Goal: Information Seeking & Learning: Learn about a topic

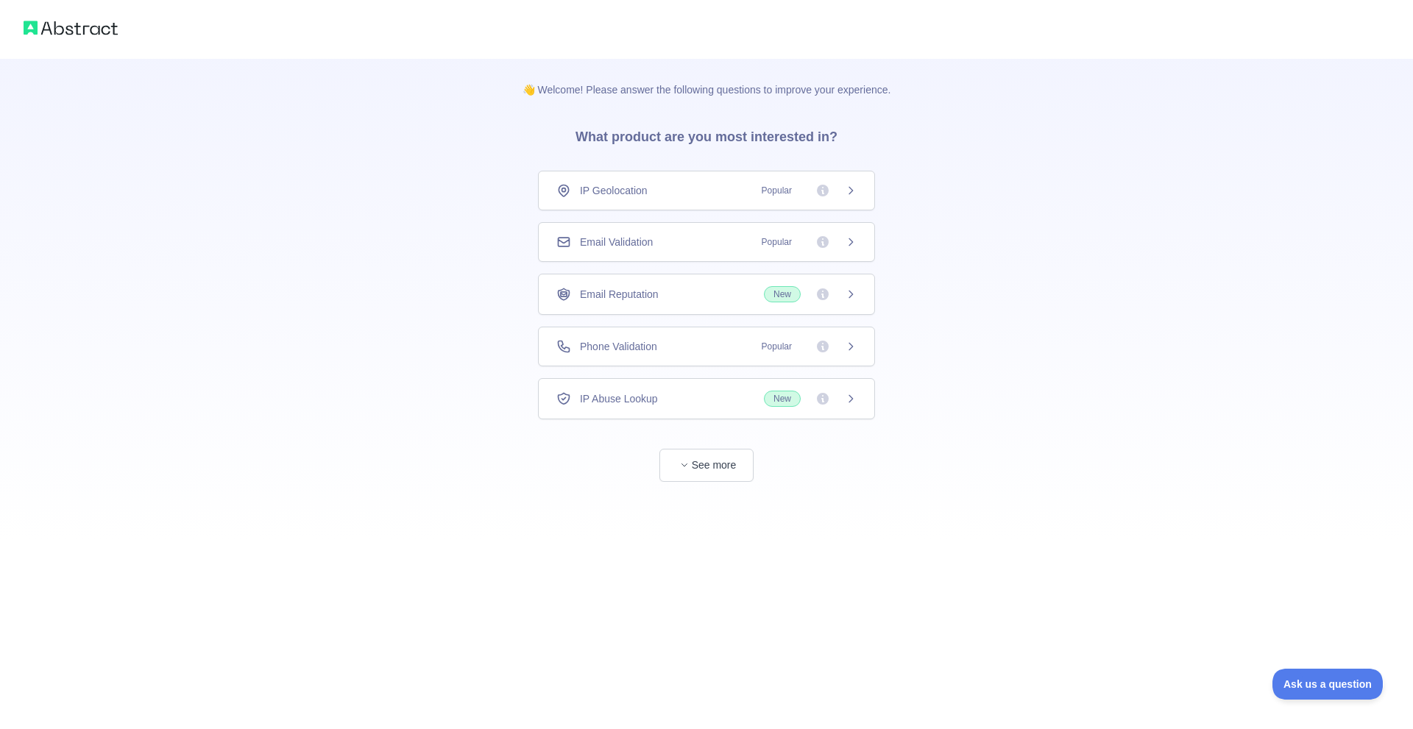
click at [728, 355] on div "Phone Validation Popular" at bounding box center [706, 347] width 337 height 40
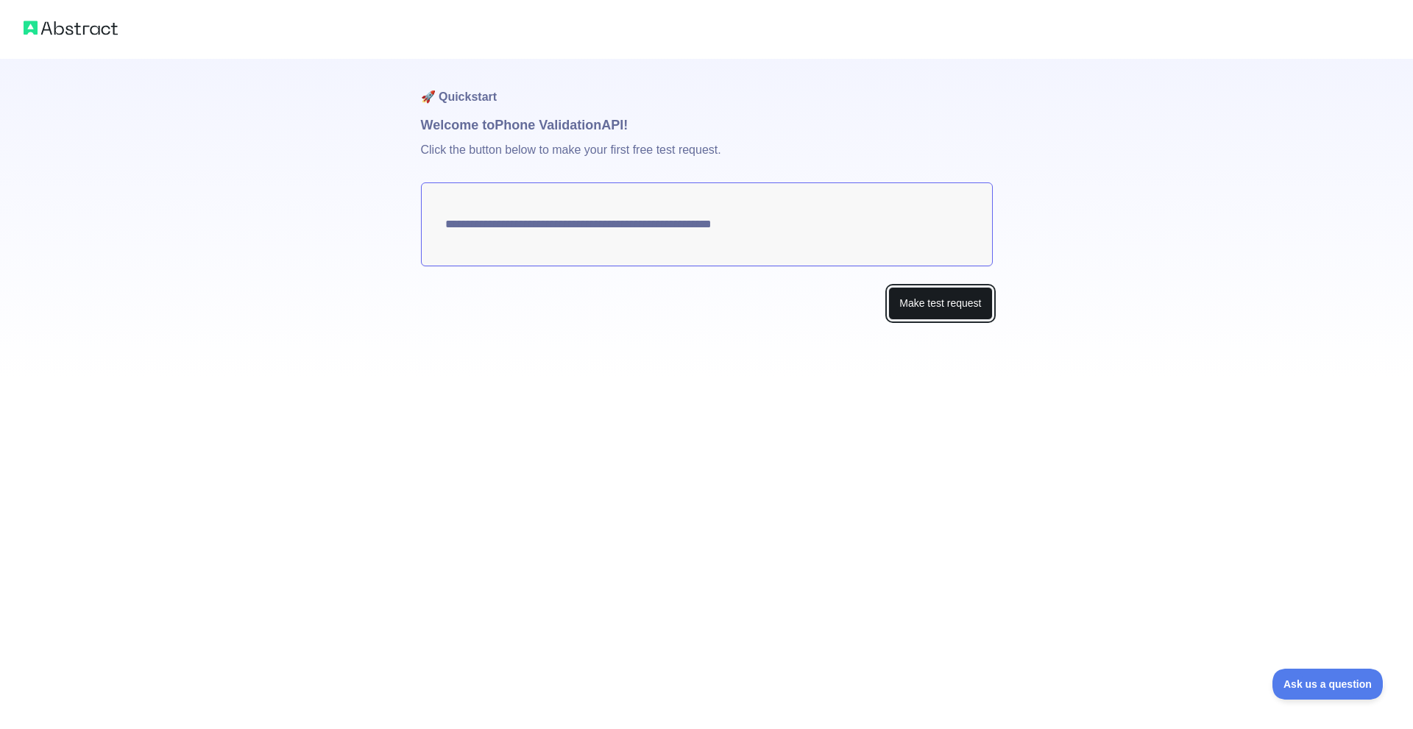
click at [914, 306] on button "Make test request" at bounding box center [940, 303] width 104 height 33
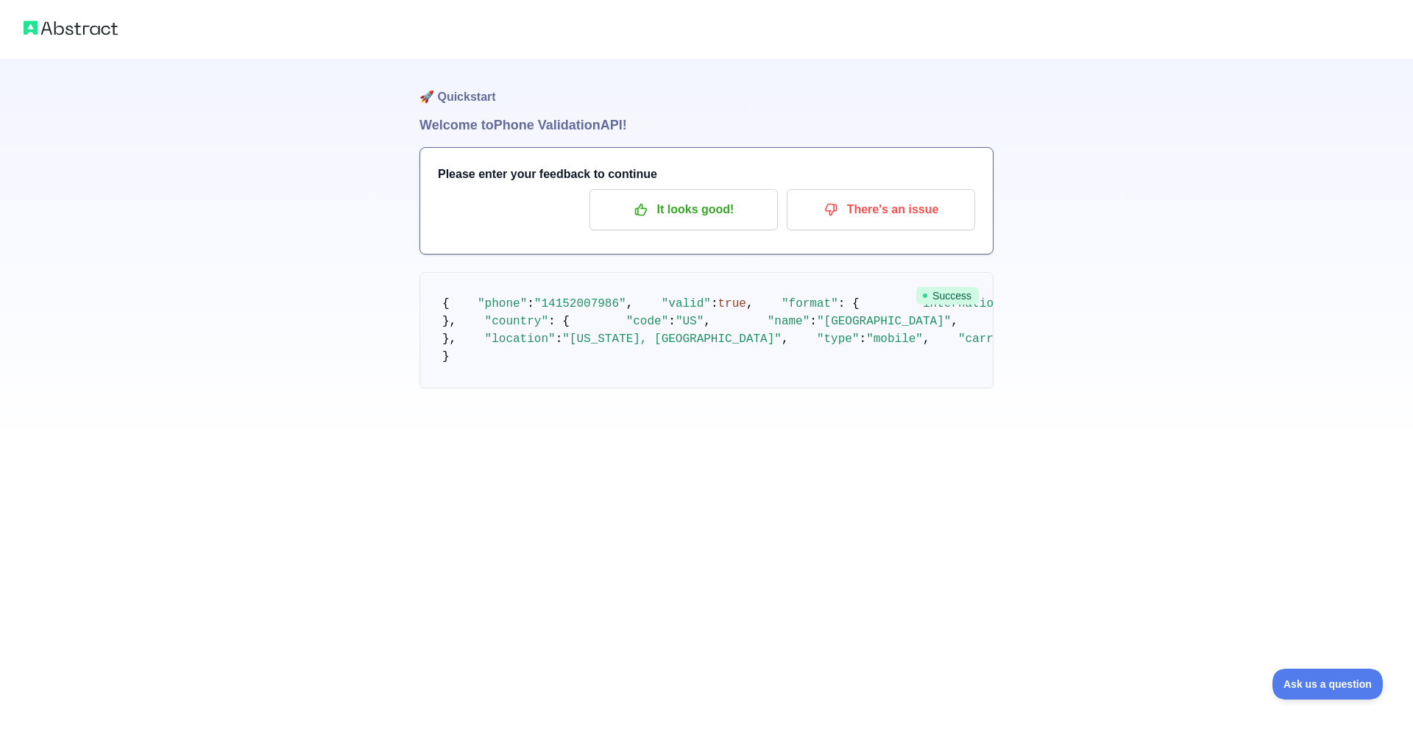
click at [1028, 310] on span ""[PHONE_NUMBER]"" at bounding box center [1084, 303] width 113 height 13
click at [750, 369] on pre "{ "phone" : "[PHONE_NUMBER]" , "valid" : true , "format" : { "international" : …" at bounding box center [706, 330] width 574 height 116
click at [700, 216] on p "It looks good!" at bounding box center [683, 209] width 166 height 25
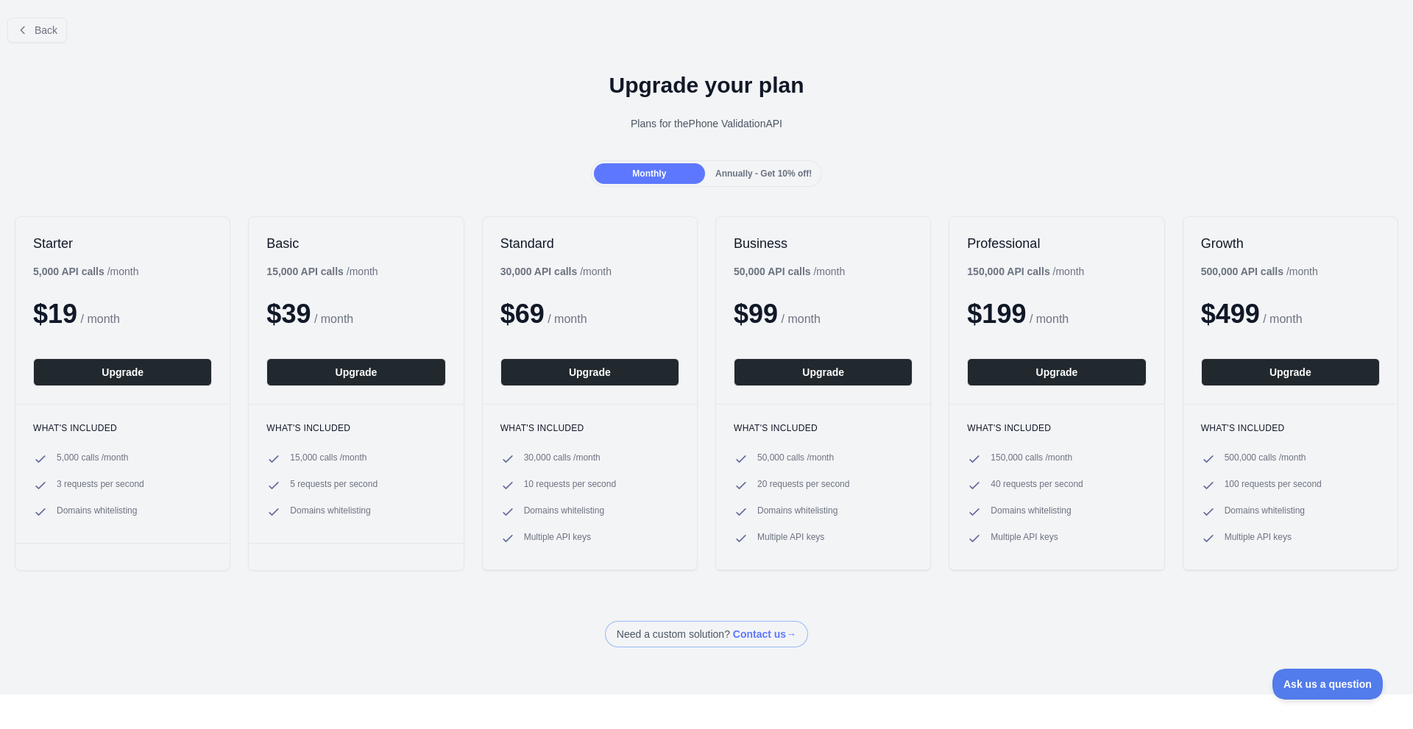
click at [763, 174] on span "Annually - Get 10% off!" at bounding box center [763, 173] width 96 height 10
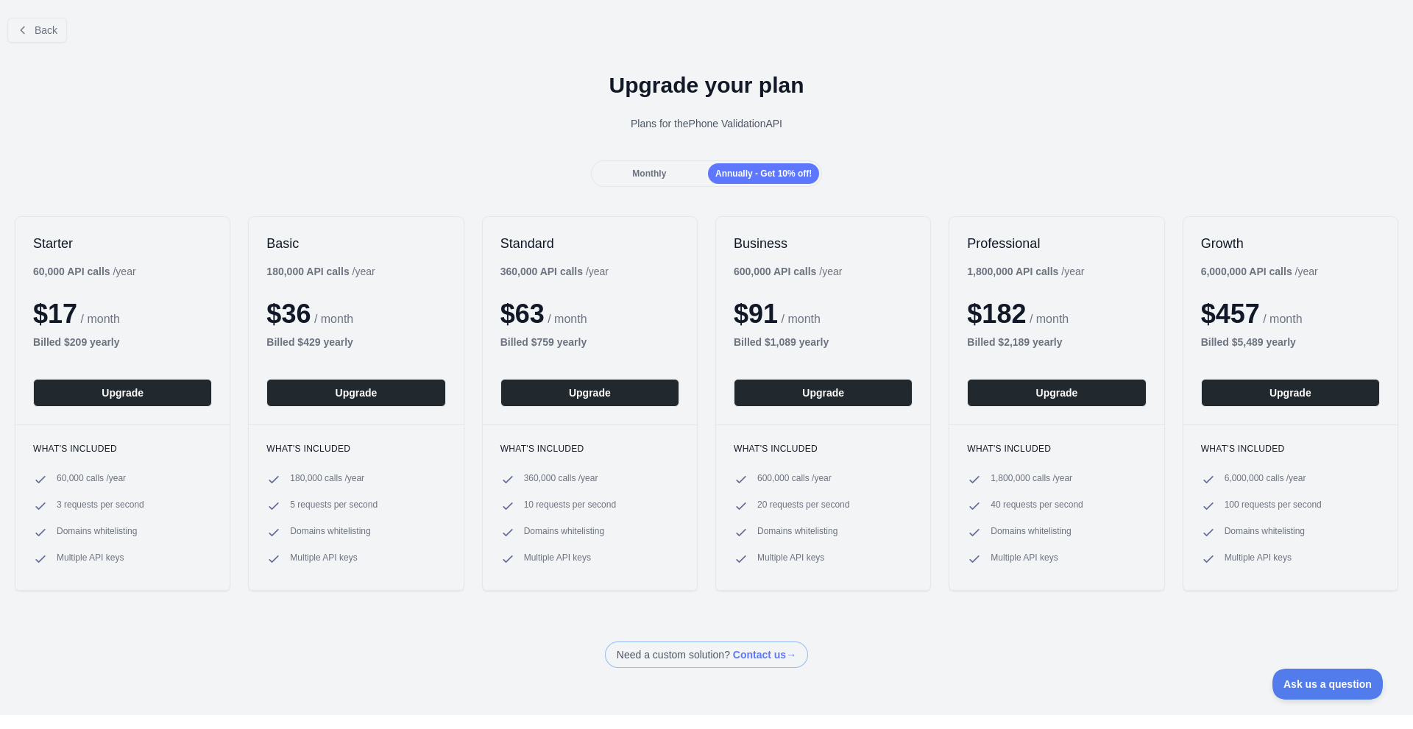
click at [664, 183] on div "Monthly" at bounding box center [649, 173] width 111 height 21
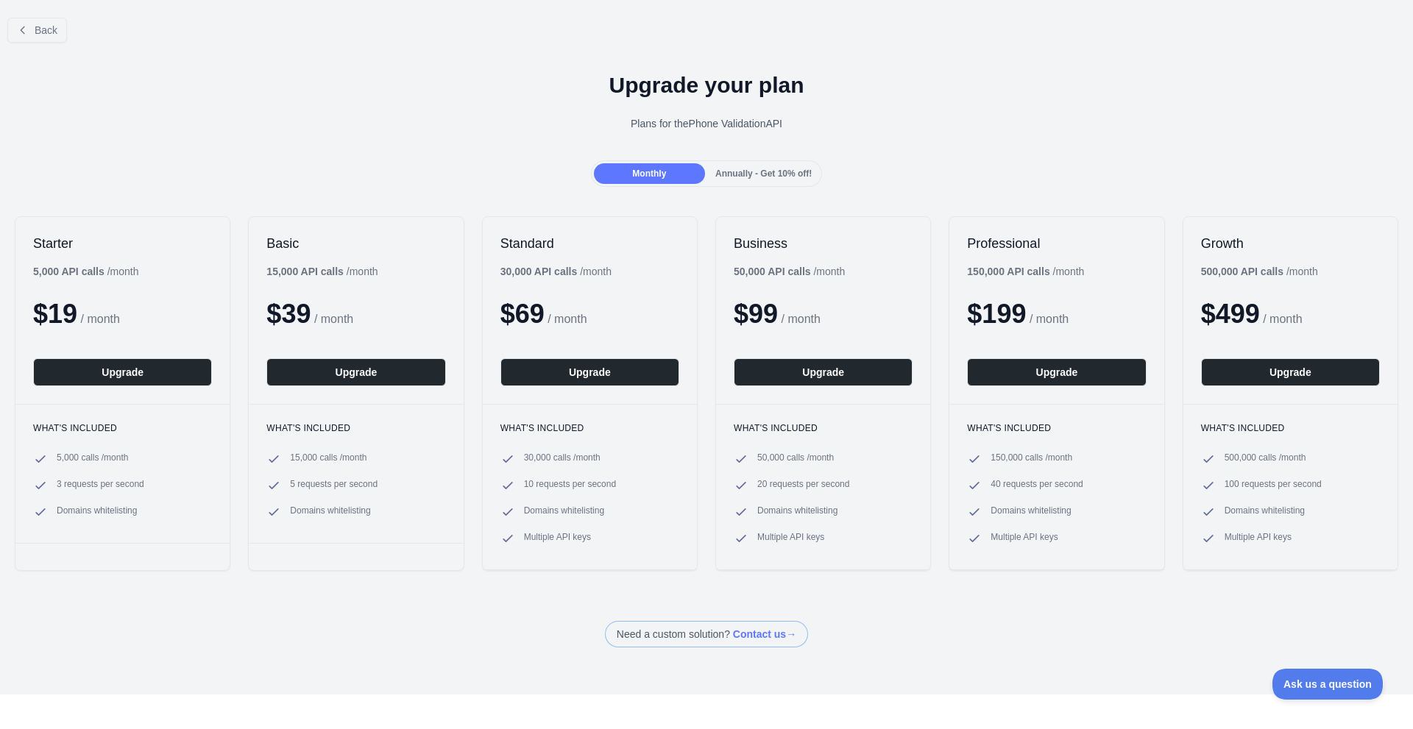
click at [66, 35] on div "Back" at bounding box center [706, 30] width 1413 height 49
click at [41, 19] on button "Back" at bounding box center [37, 30] width 60 height 25
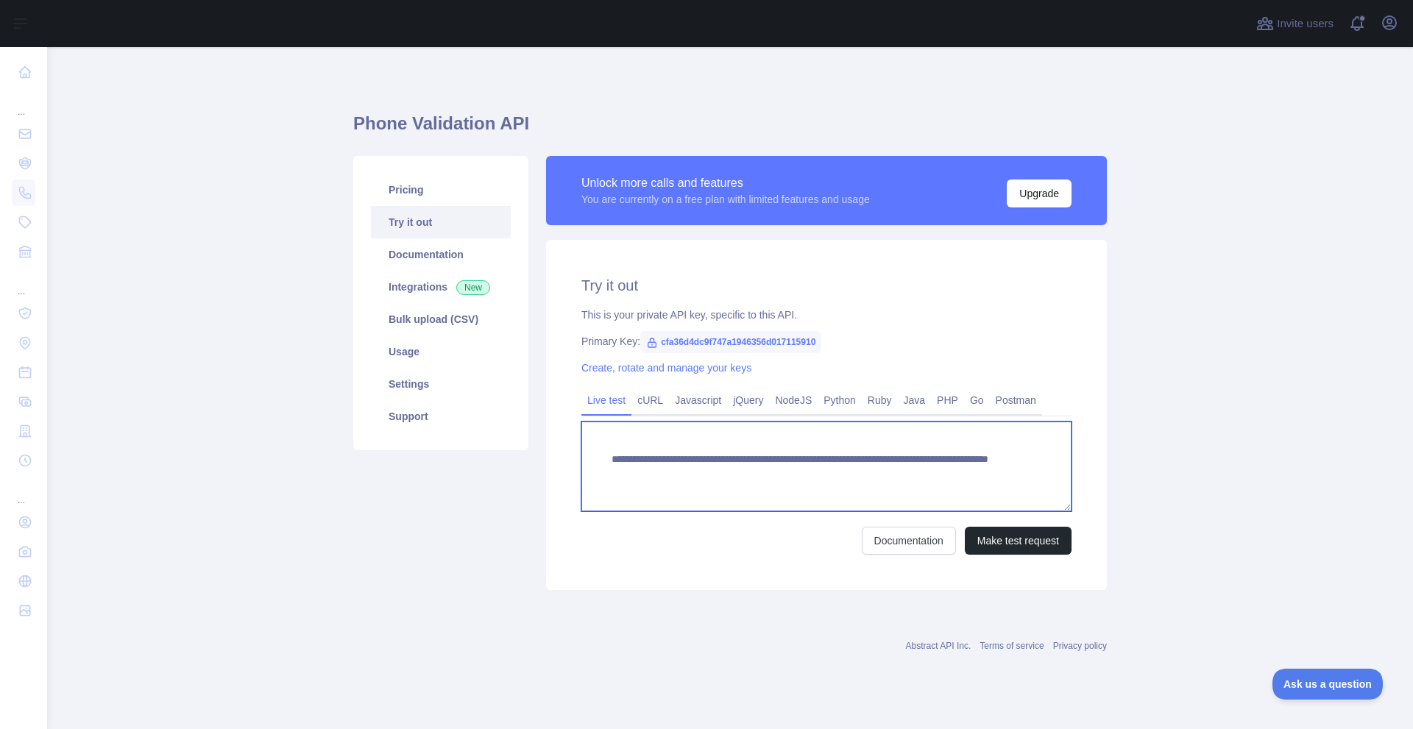
click at [840, 477] on textarea "**********" at bounding box center [826, 467] width 490 height 90
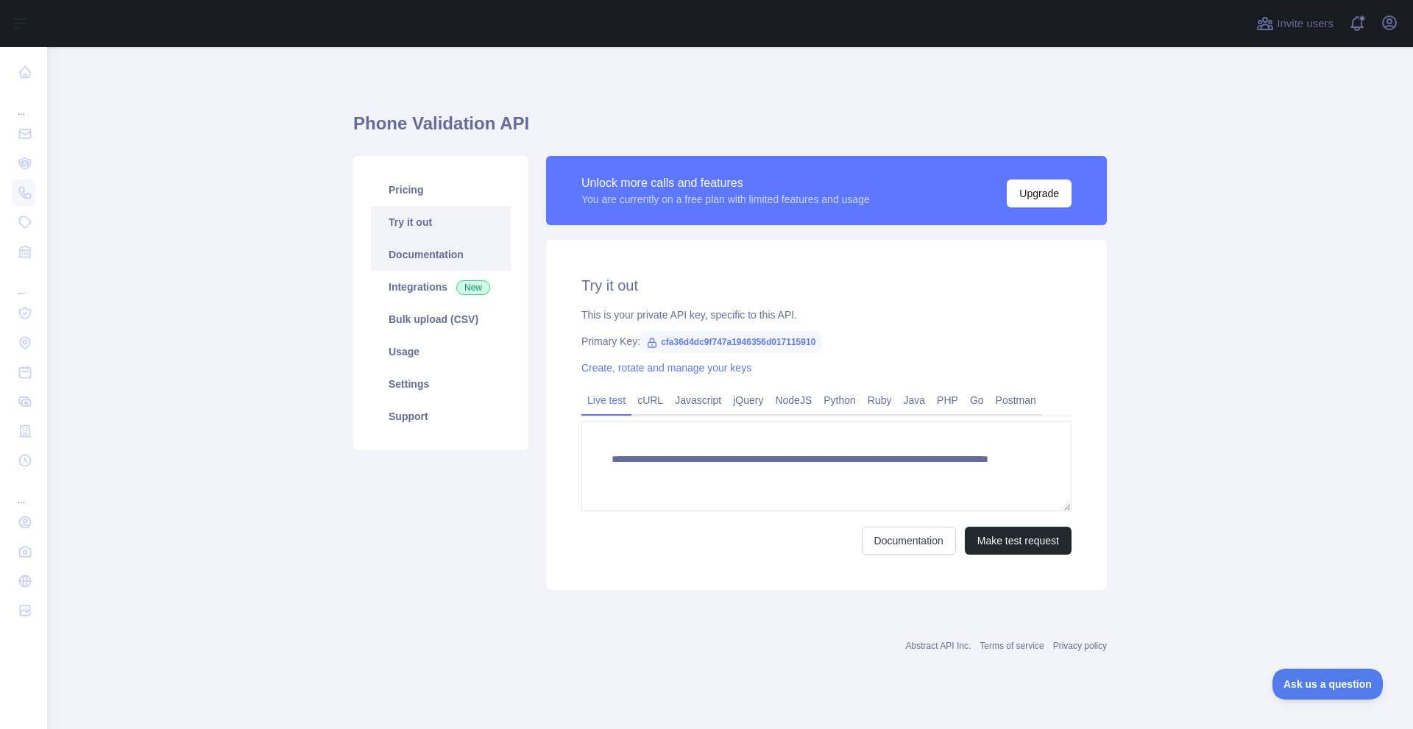
click at [436, 247] on link "Documentation" at bounding box center [441, 254] width 140 height 32
click at [468, 327] on link "Bulk upload (CSV)" at bounding box center [441, 319] width 140 height 32
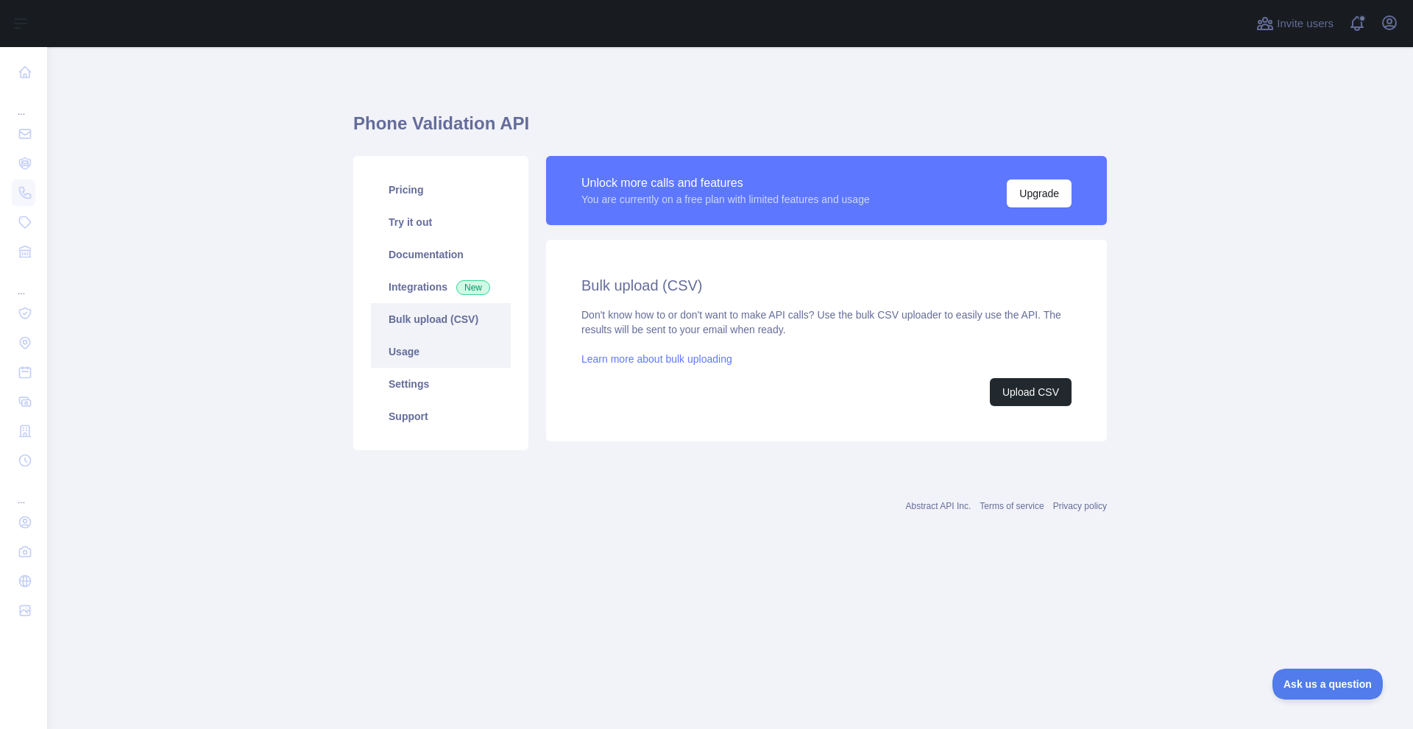
click at [471, 361] on link "Usage" at bounding box center [441, 351] width 140 height 32
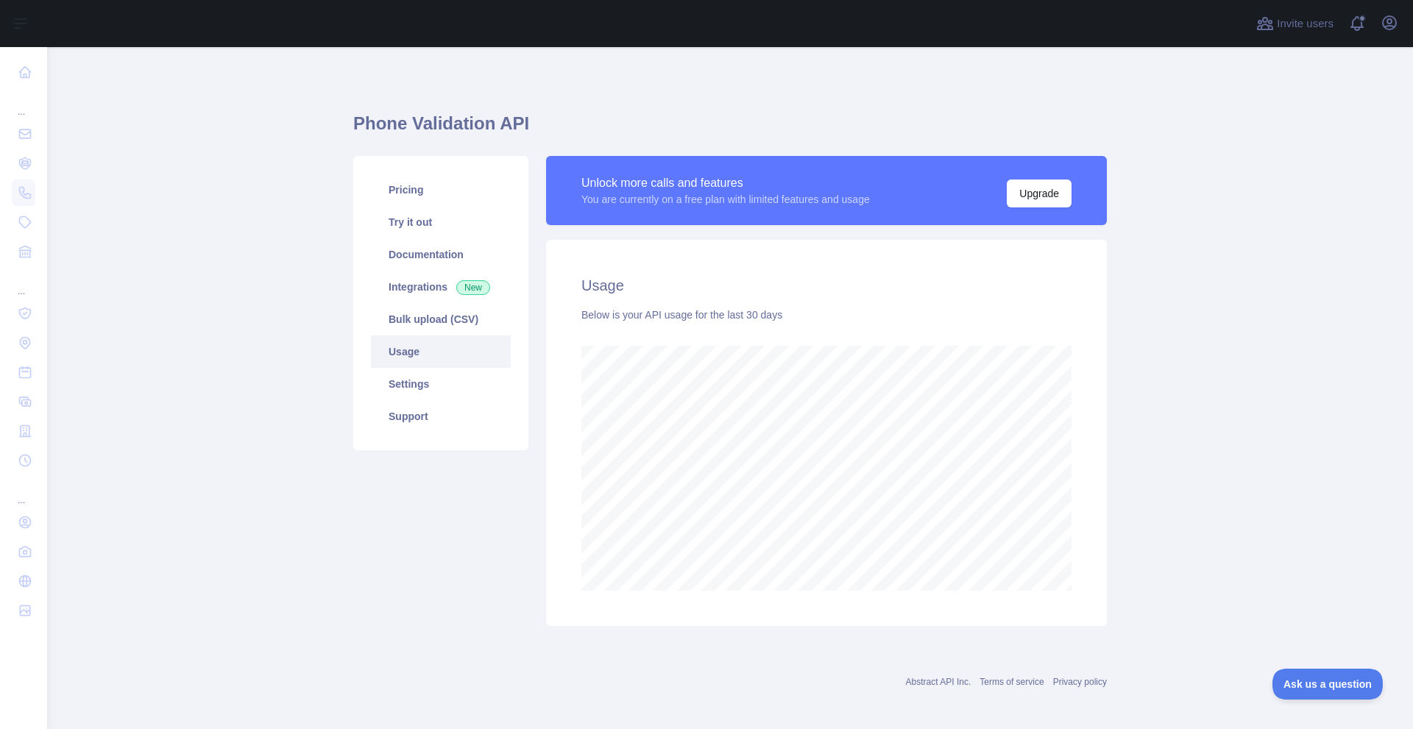
scroll to position [682, 1354]
click at [473, 382] on link "Settings" at bounding box center [441, 384] width 140 height 32
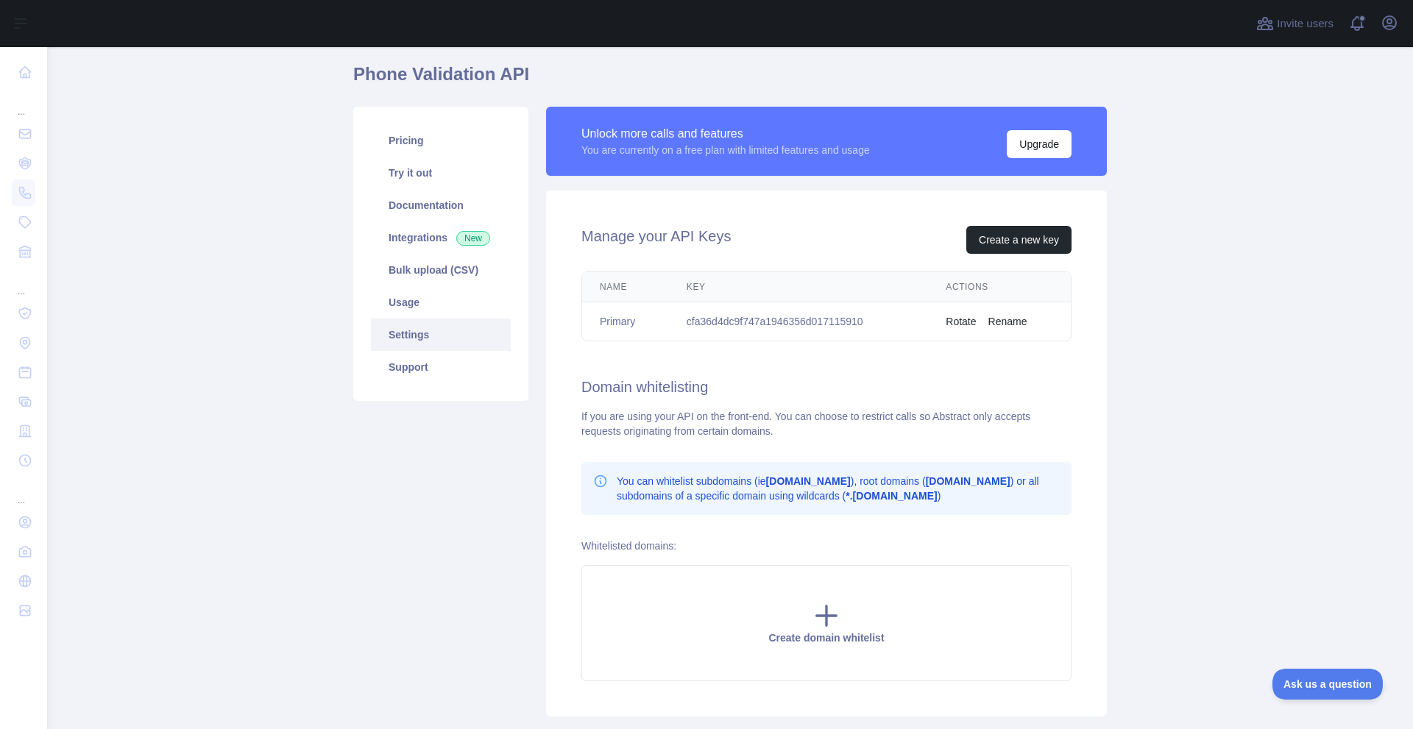
scroll to position [146, 0]
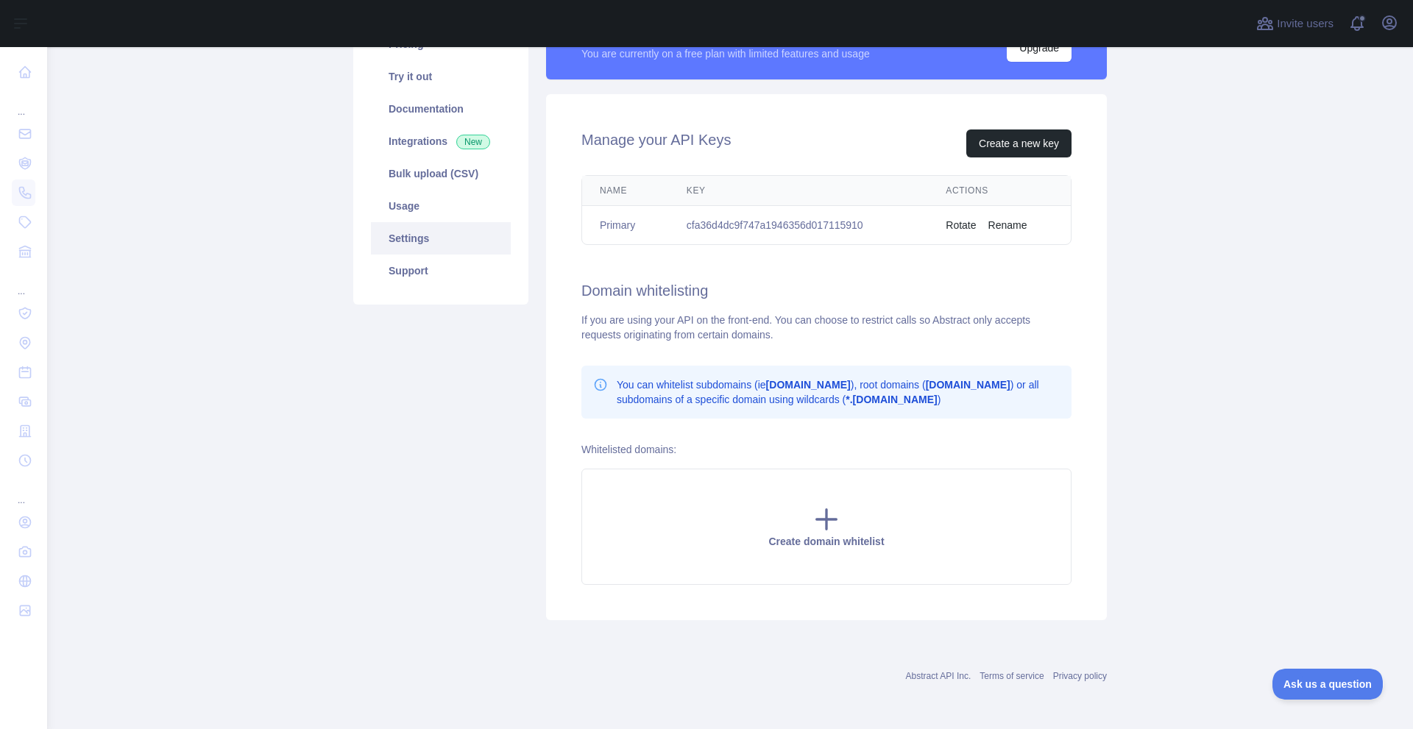
click at [494, 250] on link "Settings" at bounding box center [441, 238] width 140 height 32
click at [457, 199] on link "Usage" at bounding box center [441, 206] width 140 height 32
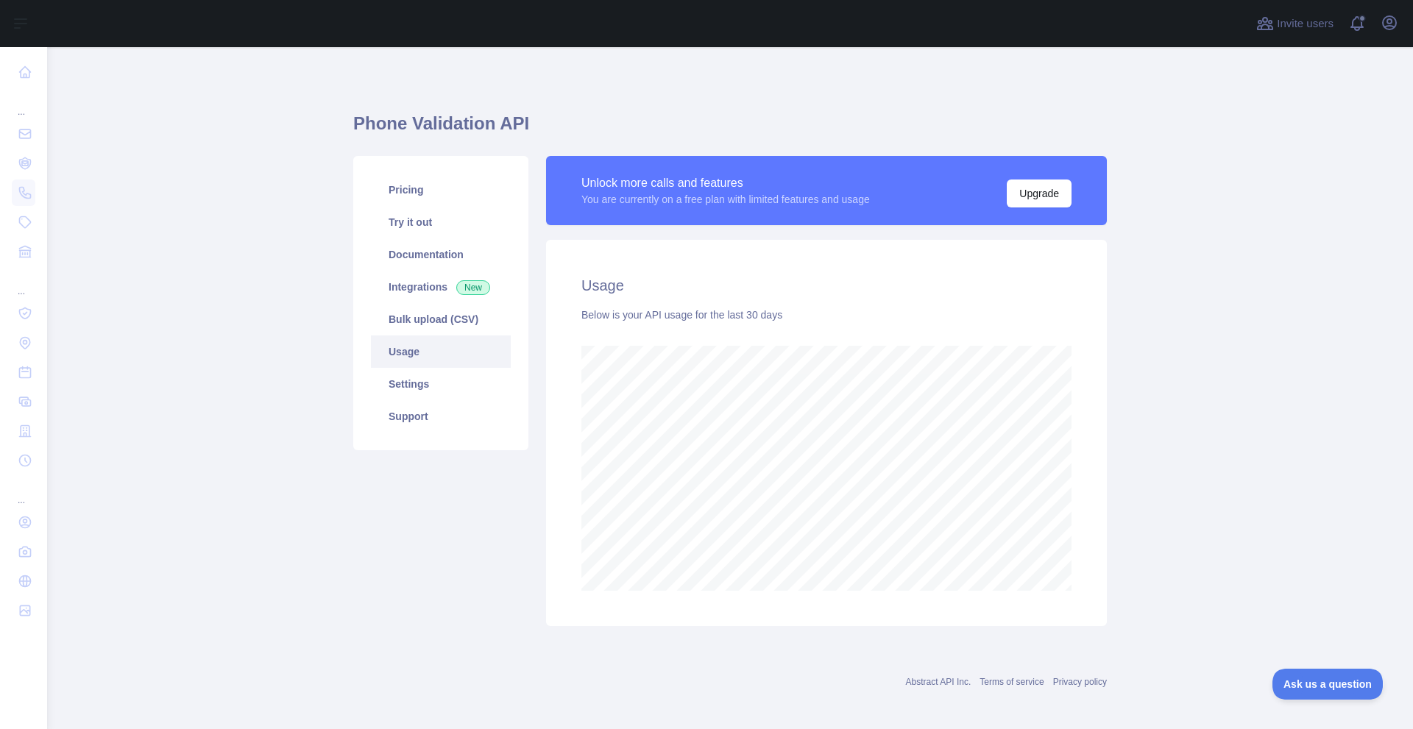
scroll to position [682, 1354]
click at [467, 216] on link "Try it out" at bounding box center [441, 222] width 140 height 32
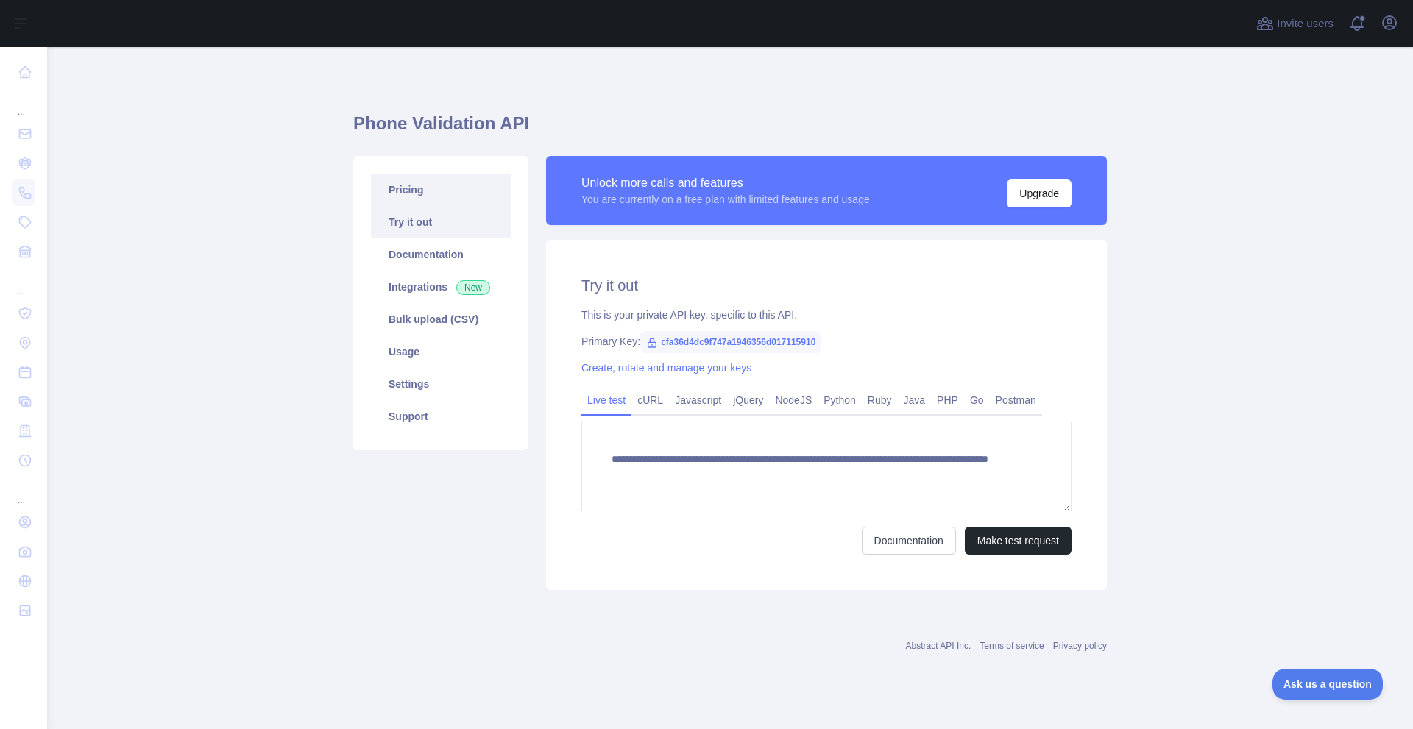
click at [469, 202] on link "Pricing" at bounding box center [441, 190] width 140 height 32
